Goal: Find specific page/section: Find specific page/section

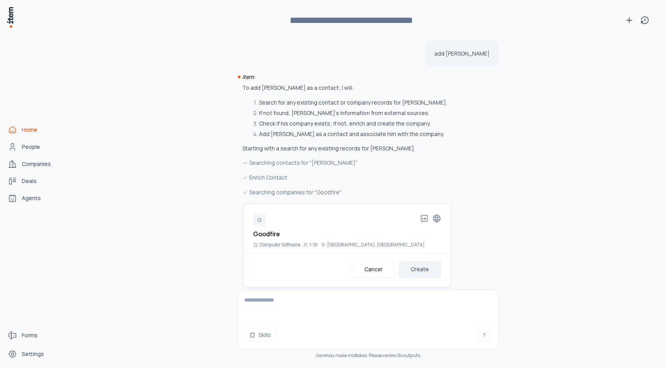
scroll to position [12, 0]
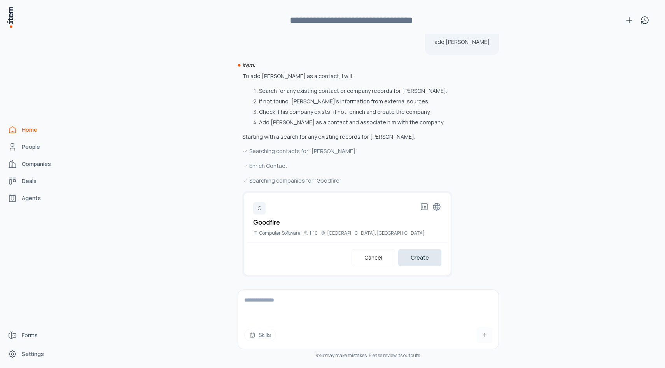
click at [411, 259] on button "Create" at bounding box center [419, 257] width 43 height 17
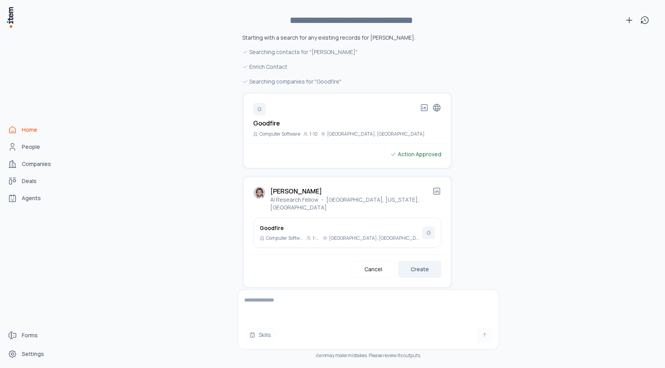
scroll to position [115, 0]
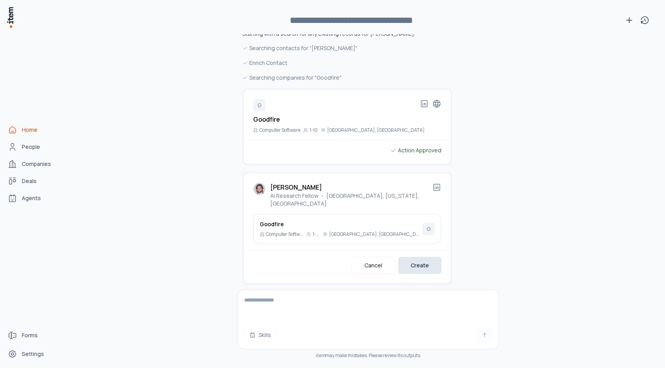
click at [425, 259] on button "Create" at bounding box center [419, 265] width 43 height 17
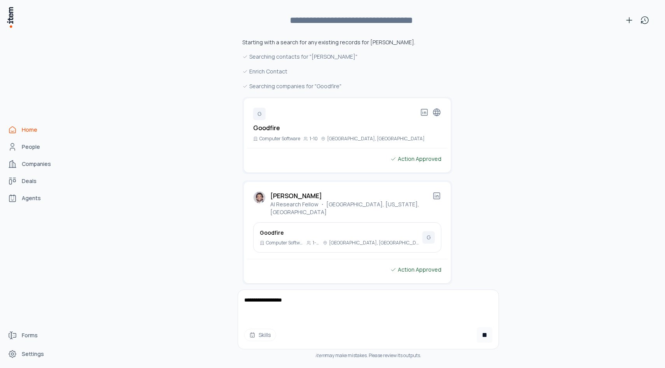
type textarea "**********"
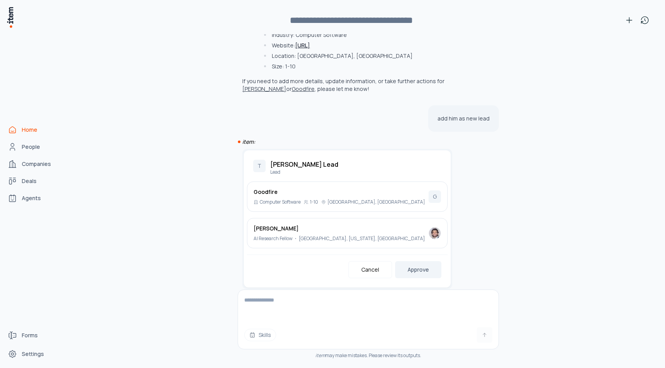
scroll to position [481, 0]
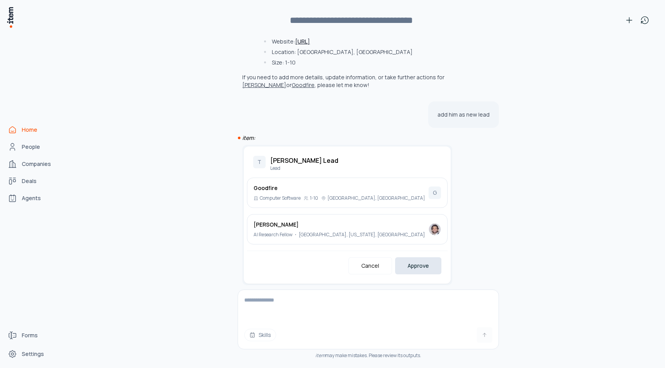
click at [413, 260] on button "Approve" at bounding box center [418, 265] width 46 height 17
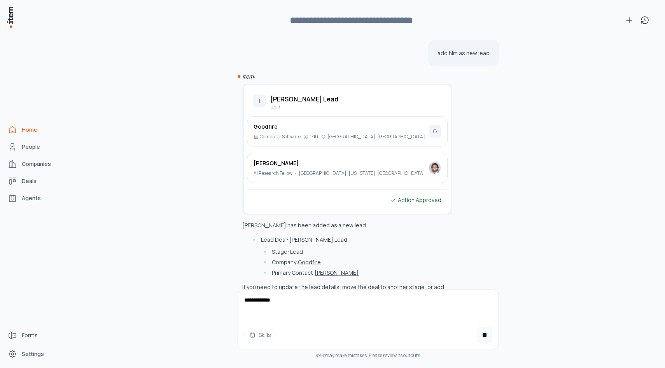
scroll to position [556, 0]
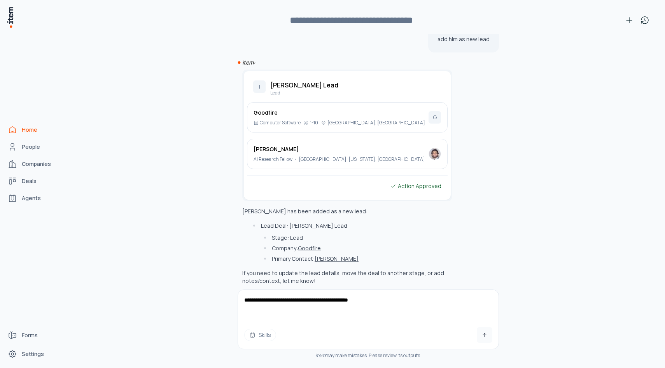
type textarea "**********"
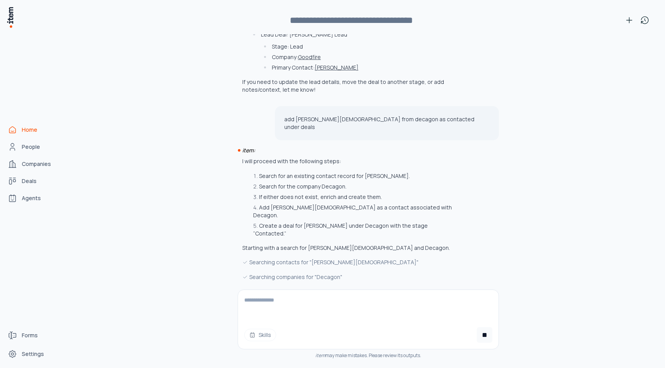
scroll to position [750, 0]
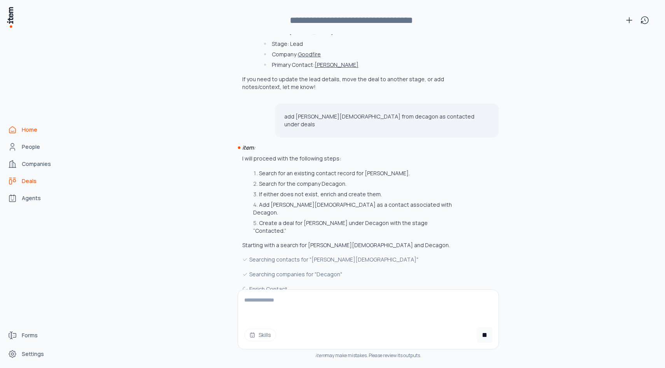
click at [22, 178] on span "Deals" at bounding box center [29, 181] width 15 height 8
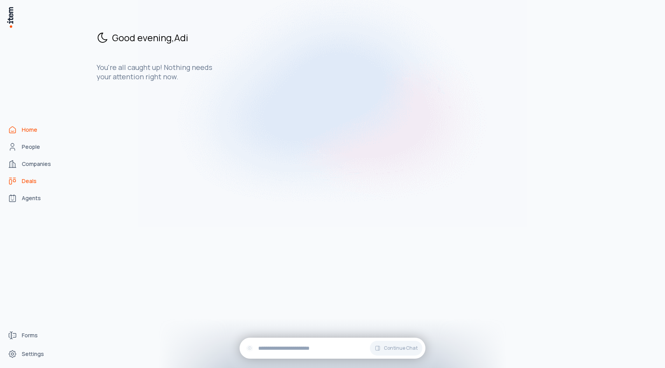
scroll to position [0, 0]
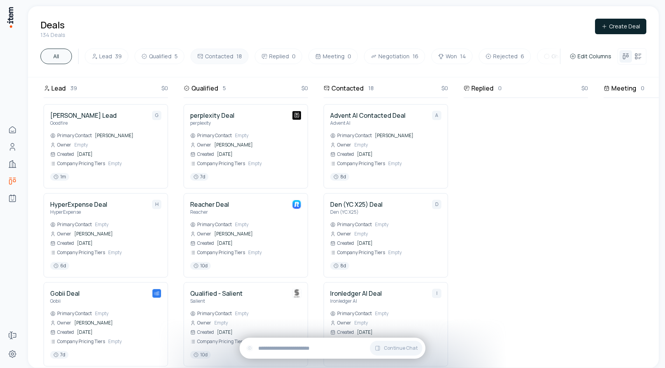
click at [210, 59] on button "Contacted 18" at bounding box center [220, 57] width 58 height 16
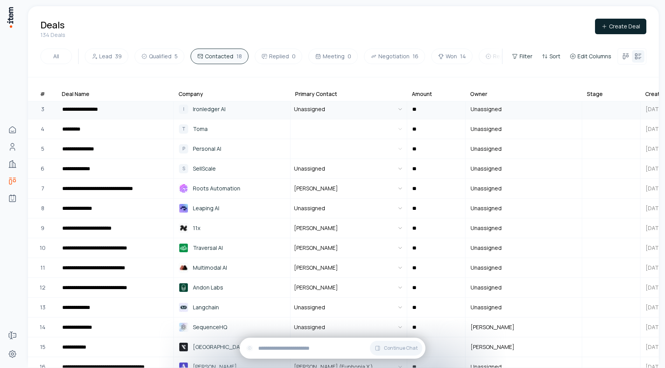
scroll to position [47, 0]
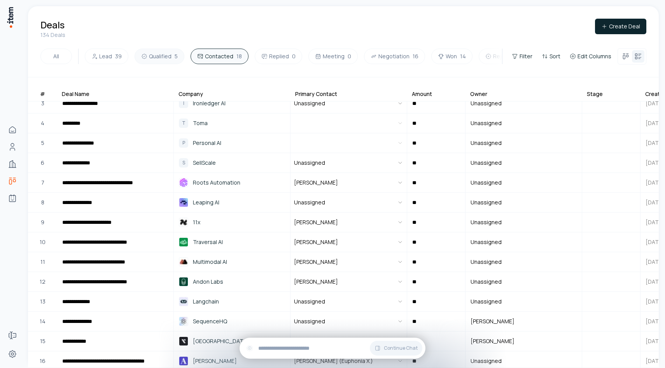
click at [167, 53] on button "Qualified 5" at bounding box center [160, 57] width 50 height 16
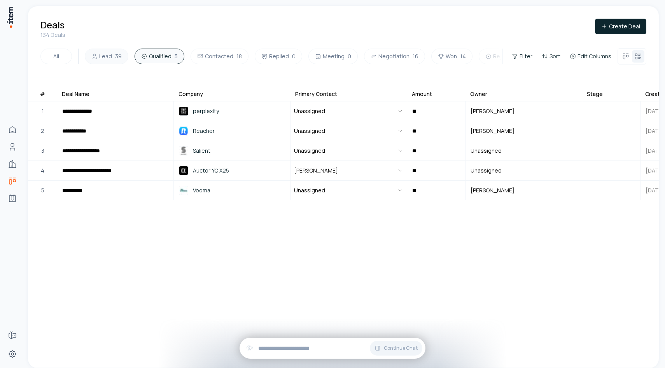
click at [115, 54] on span "39" at bounding box center [118, 56] width 7 height 8
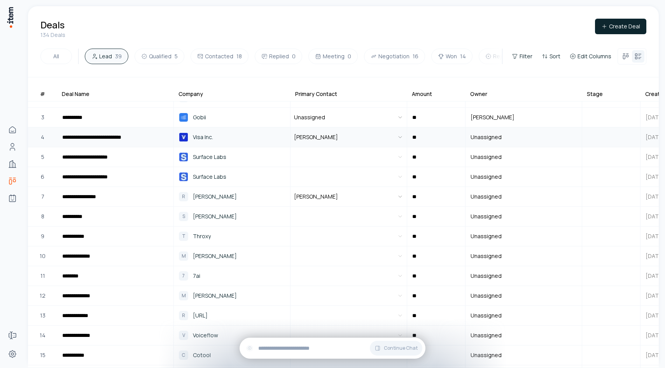
scroll to position [40, 0]
